Goal: Information Seeking & Learning: Learn about a topic

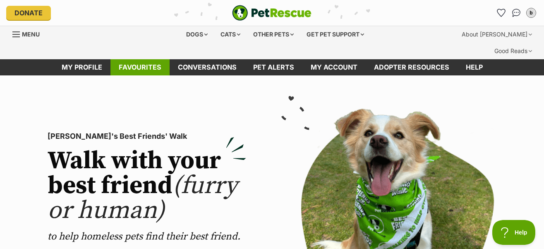
click at [138, 59] on link "Favourites" at bounding box center [139, 67] width 59 height 16
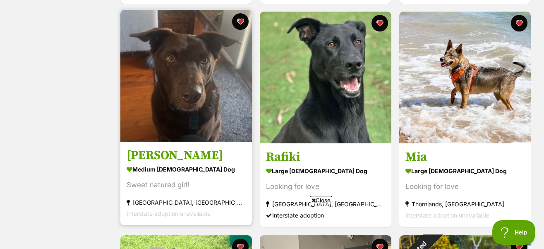
click at [164, 56] on img at bounding box center [186, 76] width 132 height 132
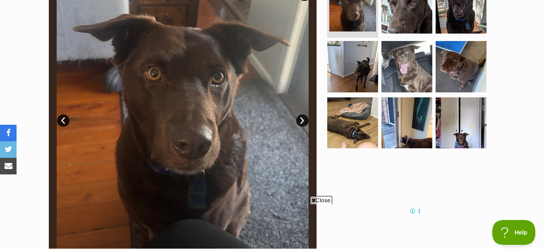
scroll to position [207, 0]
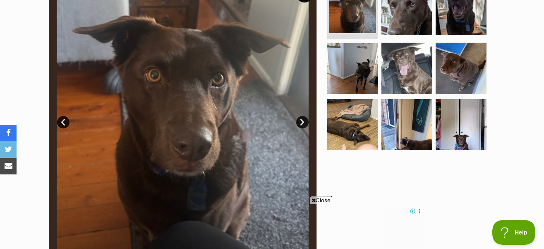
click at [195, 97] on img at bounding box center [183, 116] width 268 height 268
click at [301, 116] on link "Next" at bounding box center [302, 122] width 12 height 12
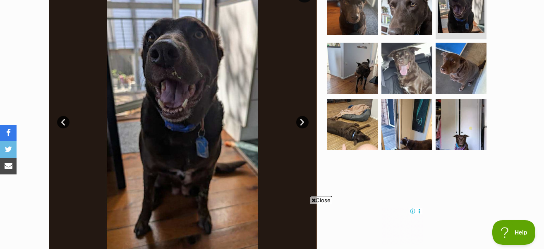
click at [301, 116] on link "Next" at bounding box center [302, 122] width 12 height 12
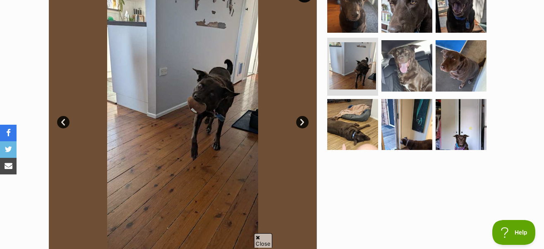
scroll to position [0, 0]
click at [301, 116] on link "Next" at bounding box center [302, 122] width 12 height 12
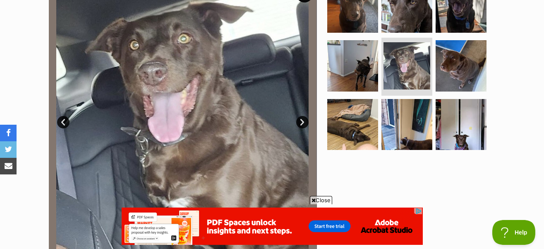
click at [301, 116] on link "Next" at bounding box center [302, 122] width 12 height 12
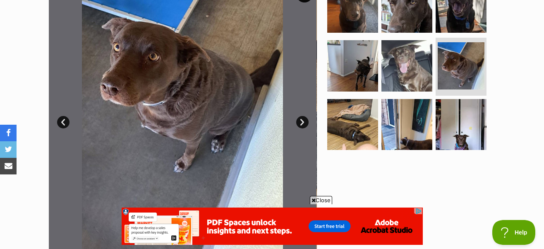
click at [301, 116] on link "Next" at bounding box center [302, 122] width 12 height 12
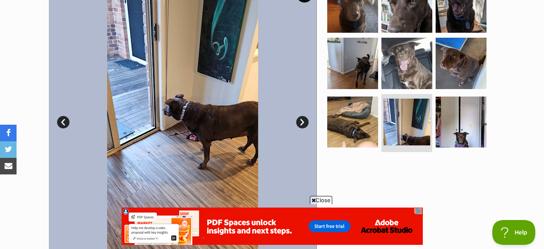
click at [301, 116] on link "Next" at bounding box center [302, 122] width 12 height 12
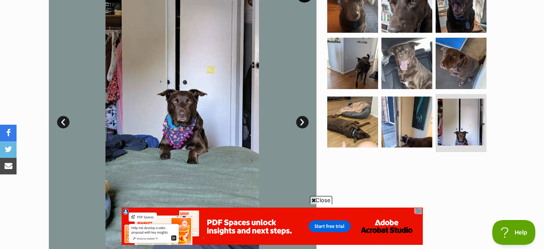
click at [301, 116] on link "Next" at bounding box center [302, 122] width 12 height 12
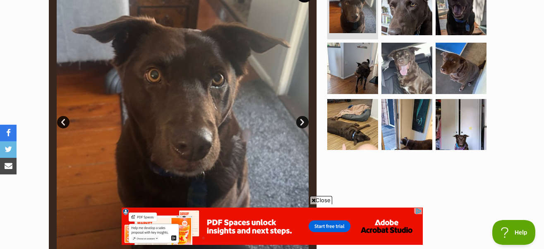
click at [301, 116] on link "Next" at bounding box center [302, 122] width 12 height 12
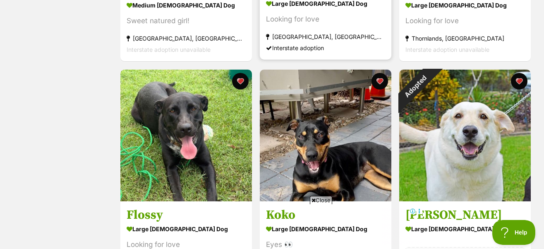
scroll to position [1076, 0]
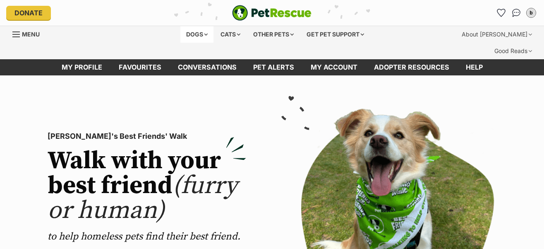
click at [197, 31] on div "Dogs" at bounding box center [196, 34] width 33 height 17
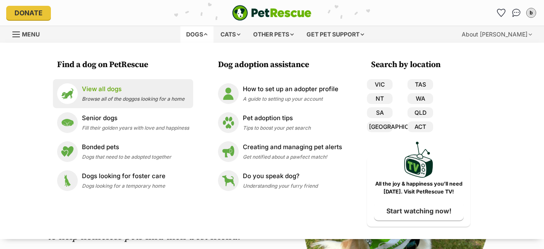
click at [109, 87] on p "View all dogs" at bounding box center [133, 89] width 103 height 10
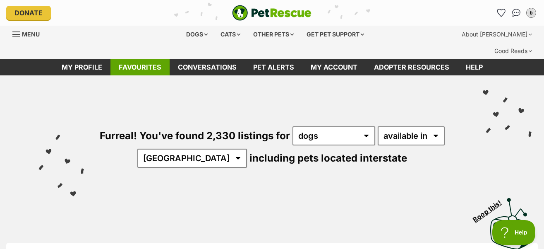
click at [134, 59] on link "Favourites" at bounding box center [139, 67] width 59 height 16
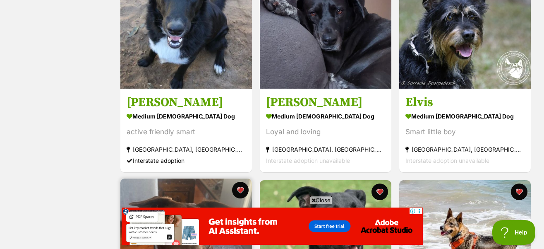
scroll to position [662, 0]
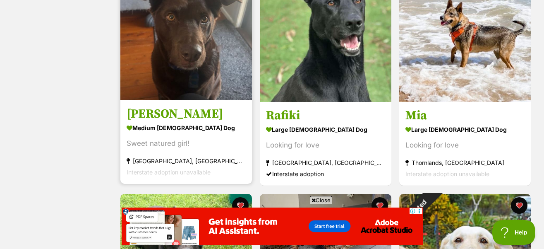
click at [205, 30] on img at bounding box center [186, 35] width 132 height 132
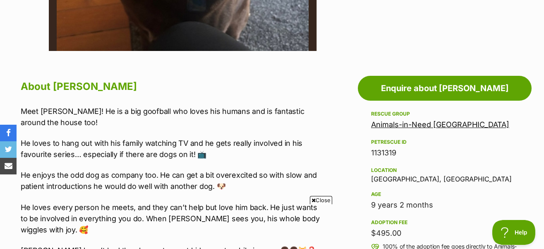
click at [418, 120] on link "Animals-in-Need [GEOGRAPHIC_DATA]" at bounding box center [440, 124] width 138 height 9
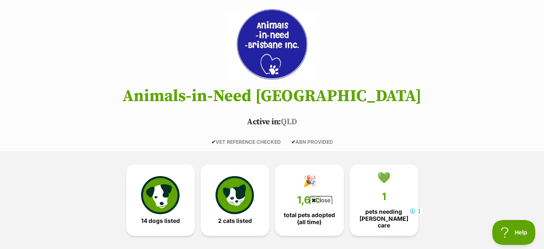
scroll to position [124, 0]
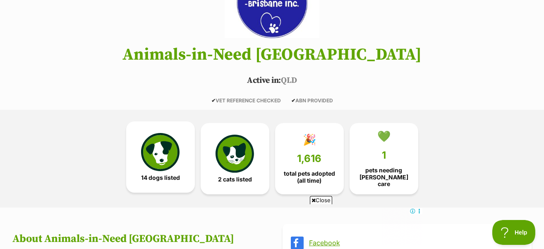
click at [158, 139] on img at bounding box center [160, 152] width 38 height 38
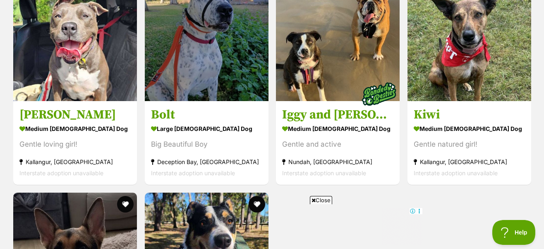
scroll to position [1442, 0]
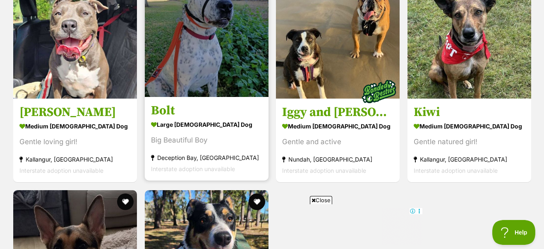
click at [209, 48] on img at bounding box center [207, 35] width 124 height 124
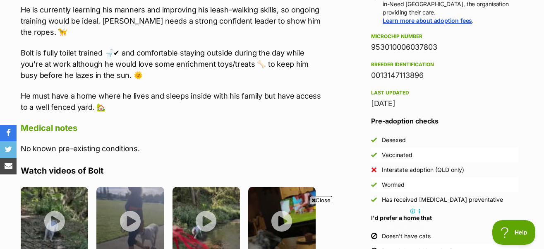
scroll to position [662, 0]
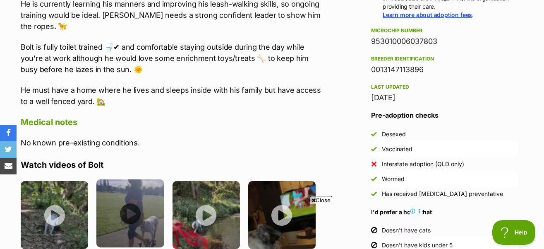
click at [132, 185] on img at bounding box center [129, 212] width 67 height 67
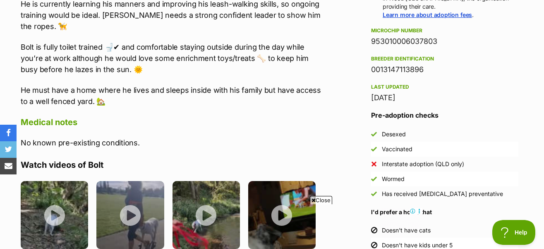
scroll to position [0, 0]
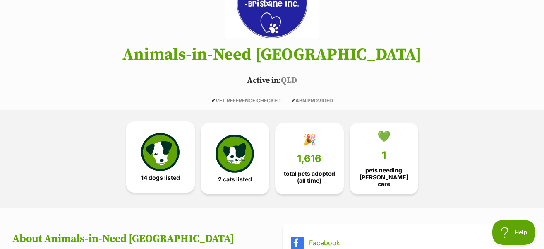
click at [159, 139] on img at bounding box center [160, 152] width 38 height 38
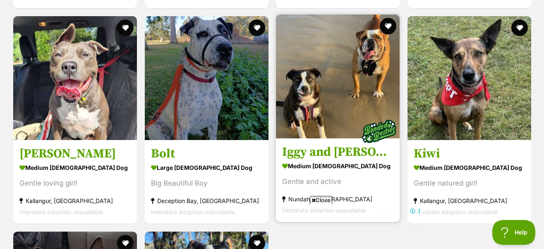
click at [349, 56] on img at bounding box center [338, 76] width 124 height 124
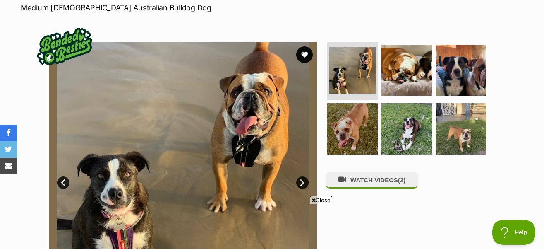
click at [303, 176] on link "Next" at bounding box center [302, 182] width 12 height 12
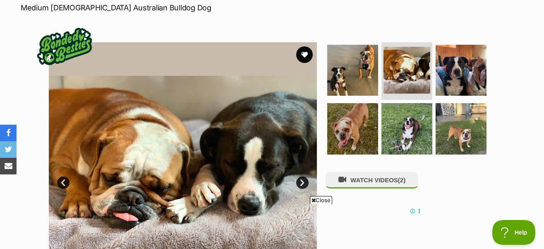
click at [303, 176] on link "Next" at bounding box center [302, 182] width 12 height 12
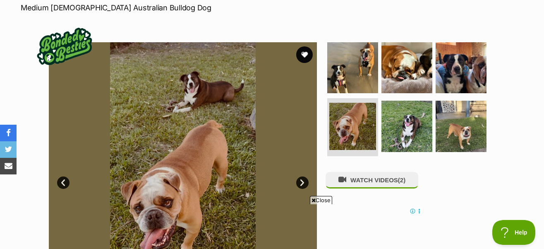
click at [303, 176] on link "Next" at bounding box center [302, 182] width 12 height 12
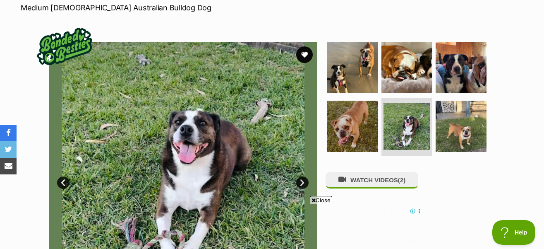
click at [303, 176] on link "Next" at bounding box center [302, 182] width 12 height 12
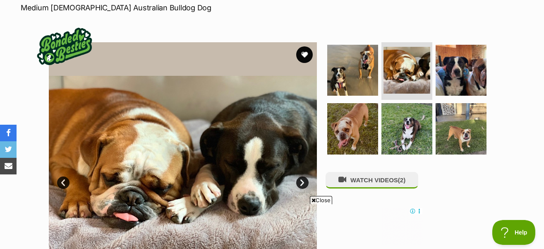
click at [303, 176] on link "Next" at bounding box center [302, 182] width 12 height 12
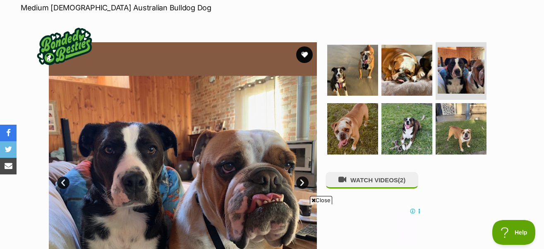
click at [303, 176] on link "Next" at bounding box center [302, 182] width 12 height 12
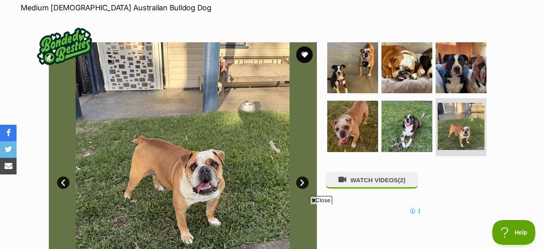
click at [303, 176] on link "Next" at bounding box center [302, 182] width 12 height 12
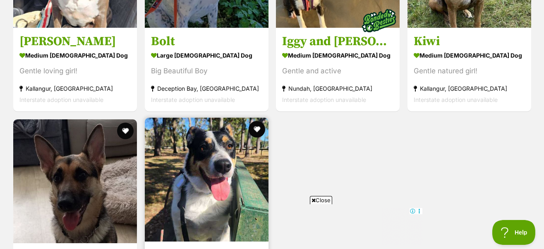
scroll to position [1484, 0]
